Goal: Find specific page/section: Find specific page/section

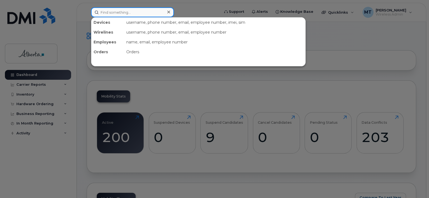
click at [108, 13] on input at bounding box center [132, 12] width 83 height 10
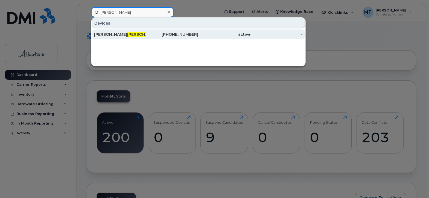
type input "peterson"
click at [127, 33] on span "Peterson" at bounding box center [143, 34] width 33 height 5
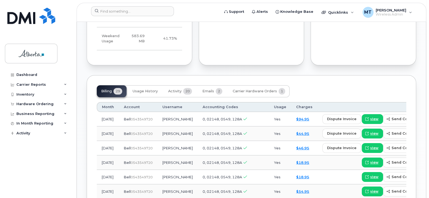
scroll to position [405, 0]
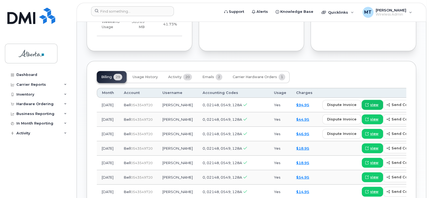
click at [370, 104] on span "view" at bounding box center [374, 104] width 8 height 5
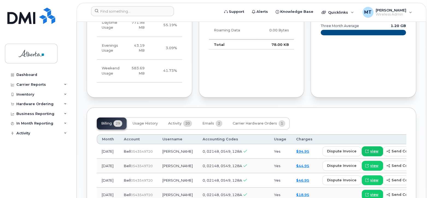
scroll to position [452, 0]
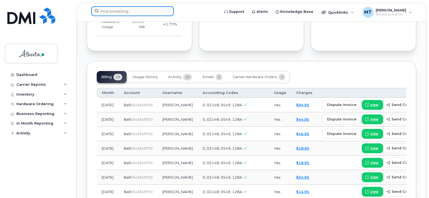
click at [103, 10] on input at bounding box center [132, 11] width 83 height 10
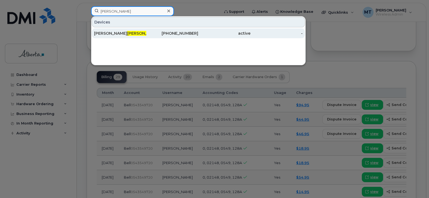
type input "[PERSON_NAME]"
click at [127, 32] on span "[PERSON_NAME]" at bounding box center [143, 33] width 33 height 5
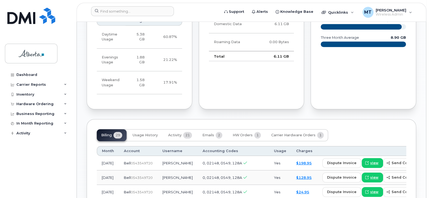
scroll to position [383, 0]
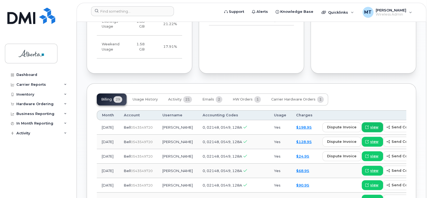
click at [370, 125] on span "view" at bounding box center [374, 127] width 8 height 5
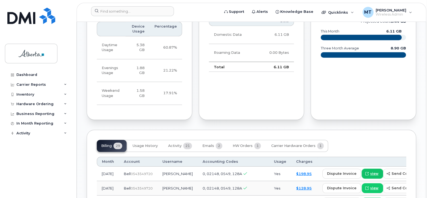
scroll to position [429, 0]
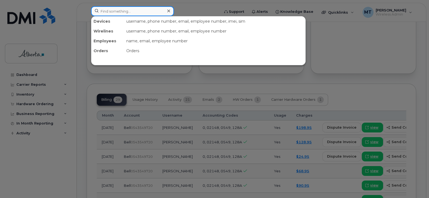
click at [111, 10] on input at bounding box center [132, 11] width 83 height 10
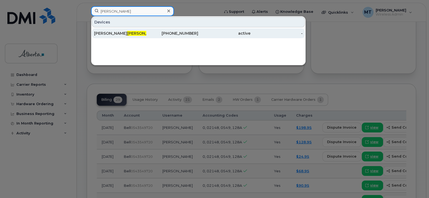
type input "sharpe"
drag, startPoint x: 130, startPoint y: 32, endPoint x: 133, endPoint y: 34, distance: 4.3
click at [130, 32] on div "Carrie Sharpe" at bounding box center [120, 33] width 52 height 5
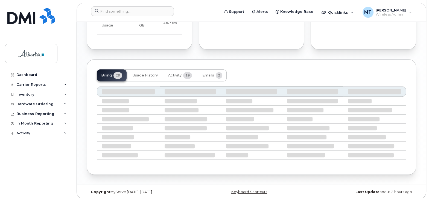
scroll to position [409, 0]
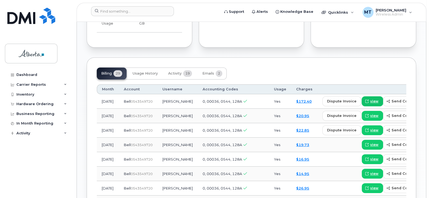
click at [370, 100] on span "view" at bounding box center [374, 101] width 8 height 5
